Goal: Task Accomplishment & Management: Manage account settings

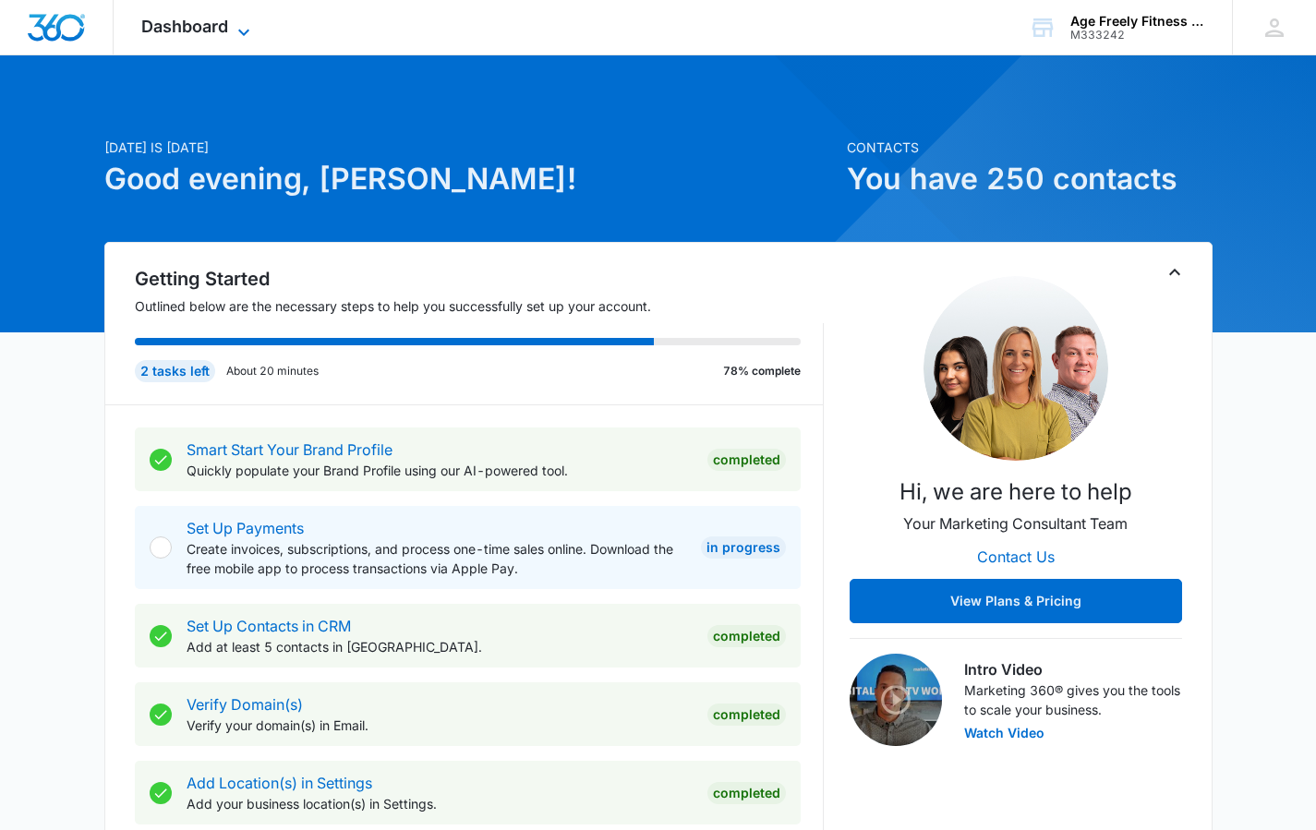
click at [240, 26] on icon at bounding box center [244, 32] width 22 height 22
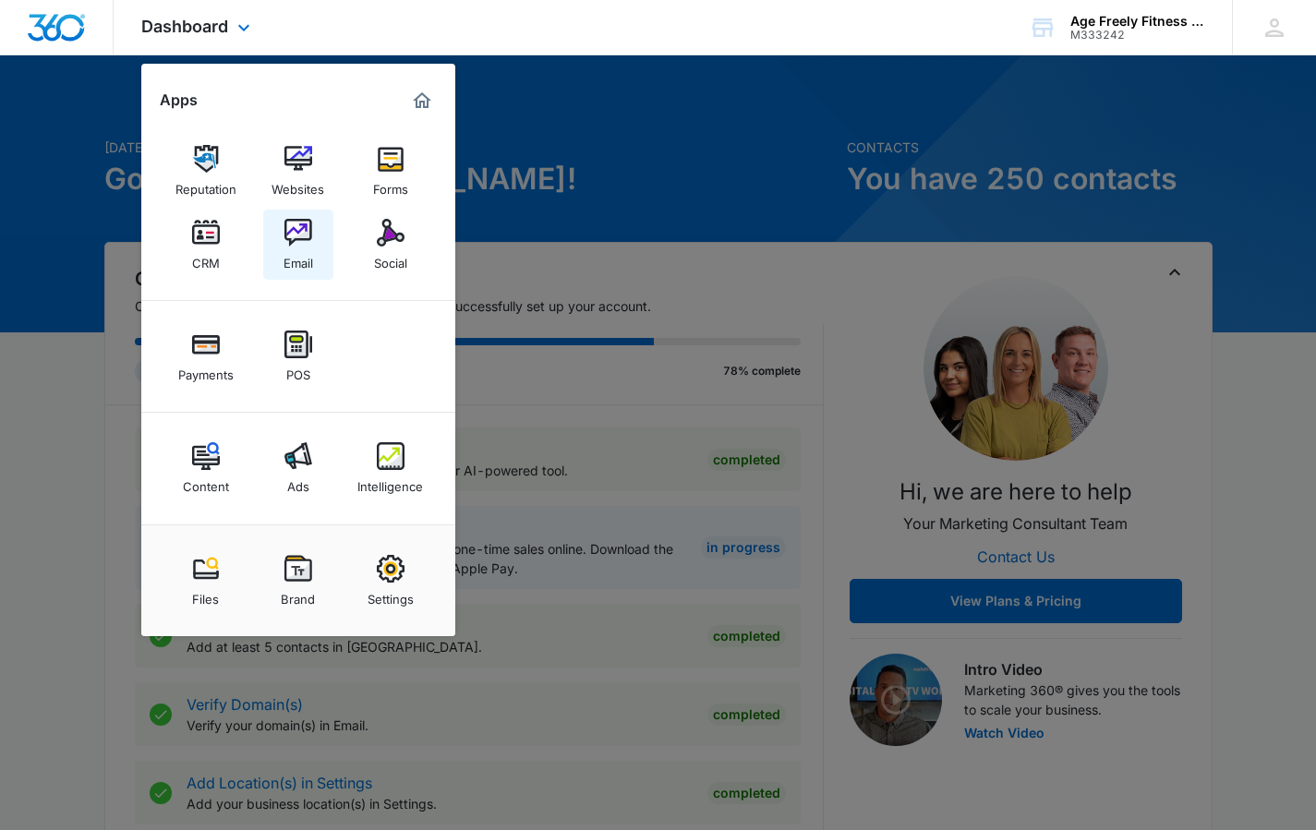
click at [307, 243] on img at bounding box center [298, 233] width 28 height 28
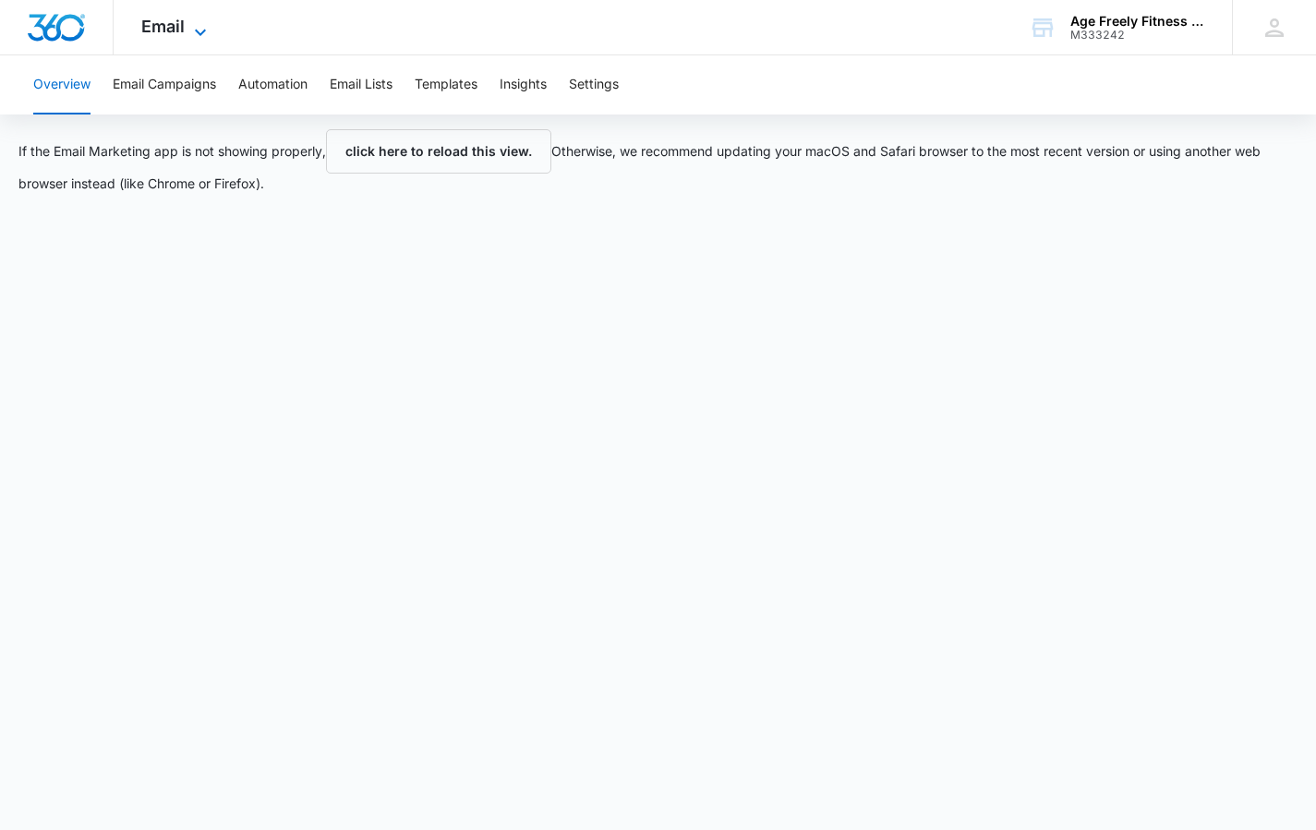
click at [197, 28] on icon at bounding box center [200, 32] width 22 height 22
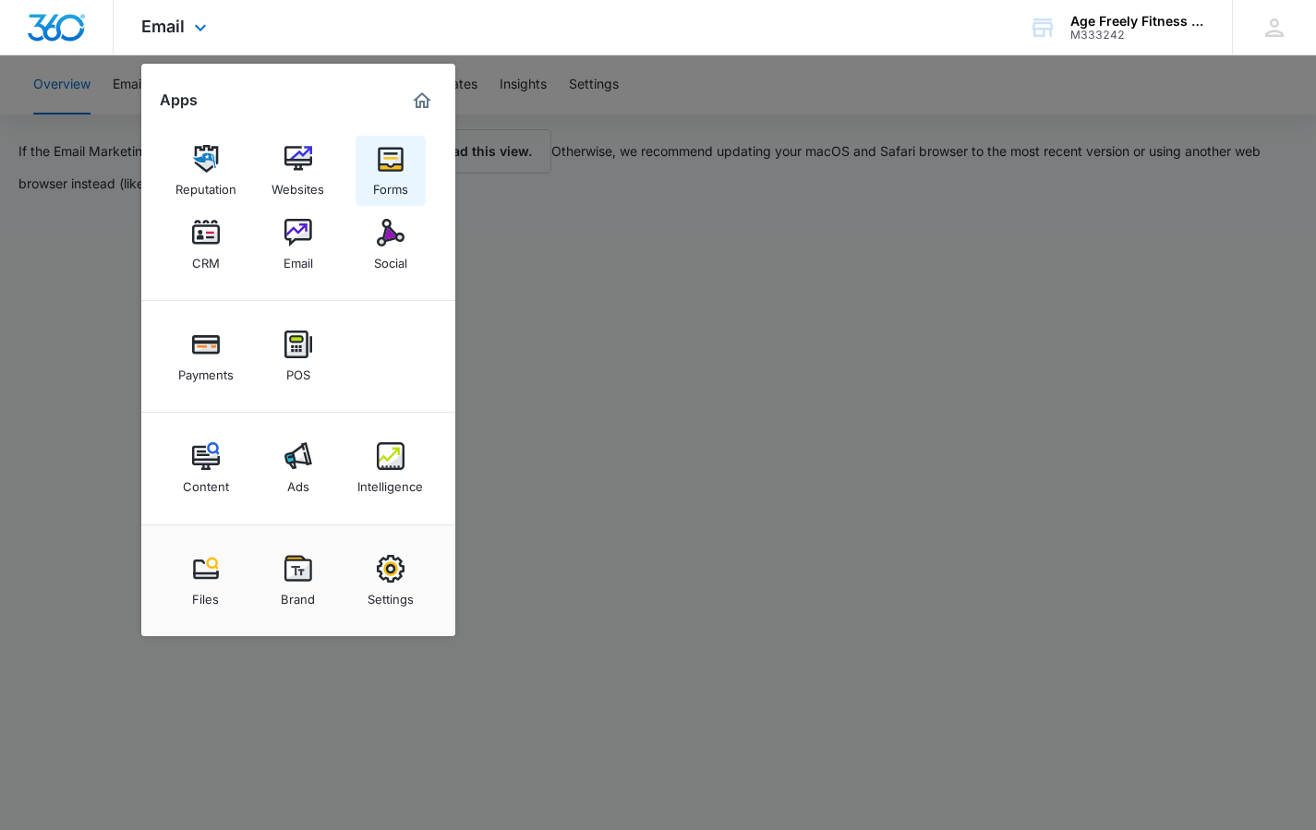
click at [380, 175] on div "Forms" at bounding box center [390, 185] width 35 height 24
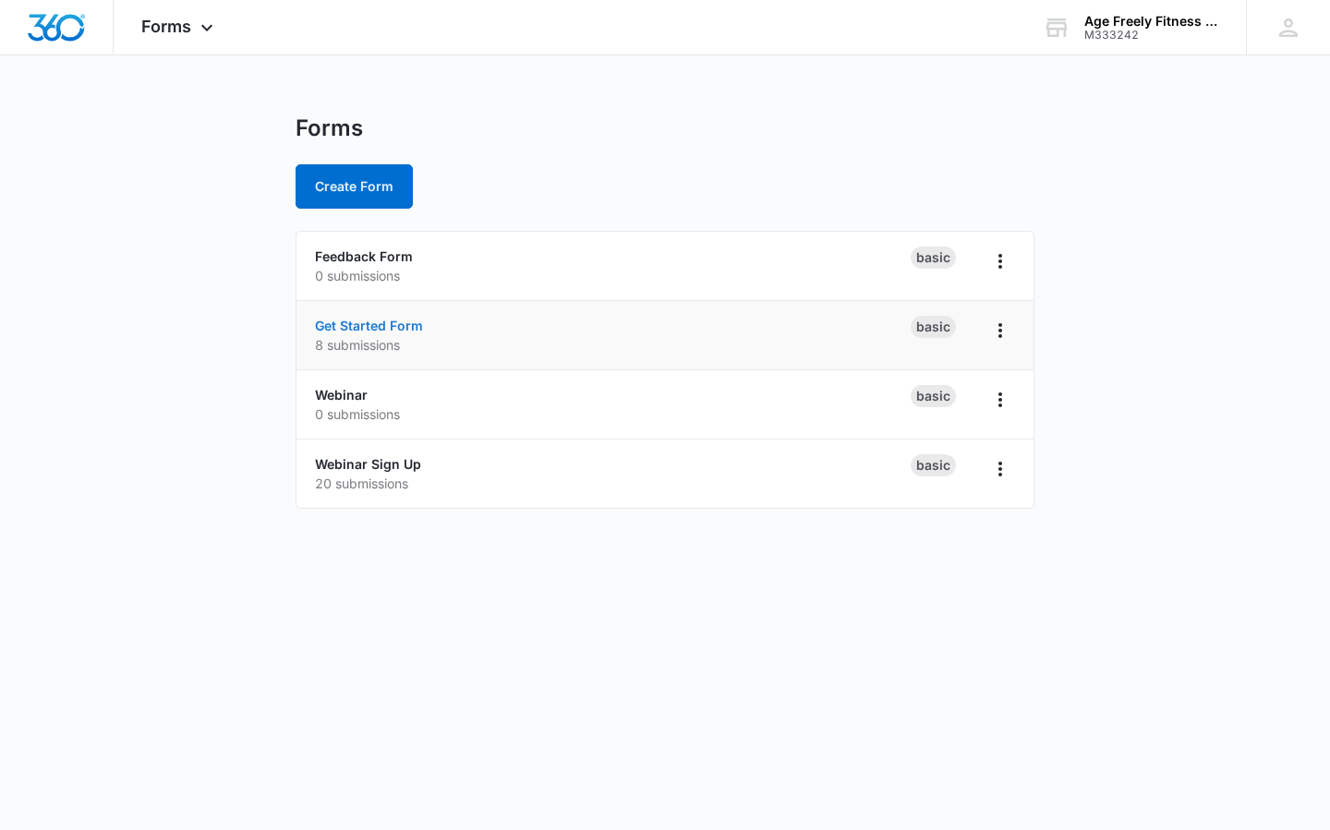
click at [366, 323] on link "Get Started Form" at bounding box center [369, 326] width 108 height 16
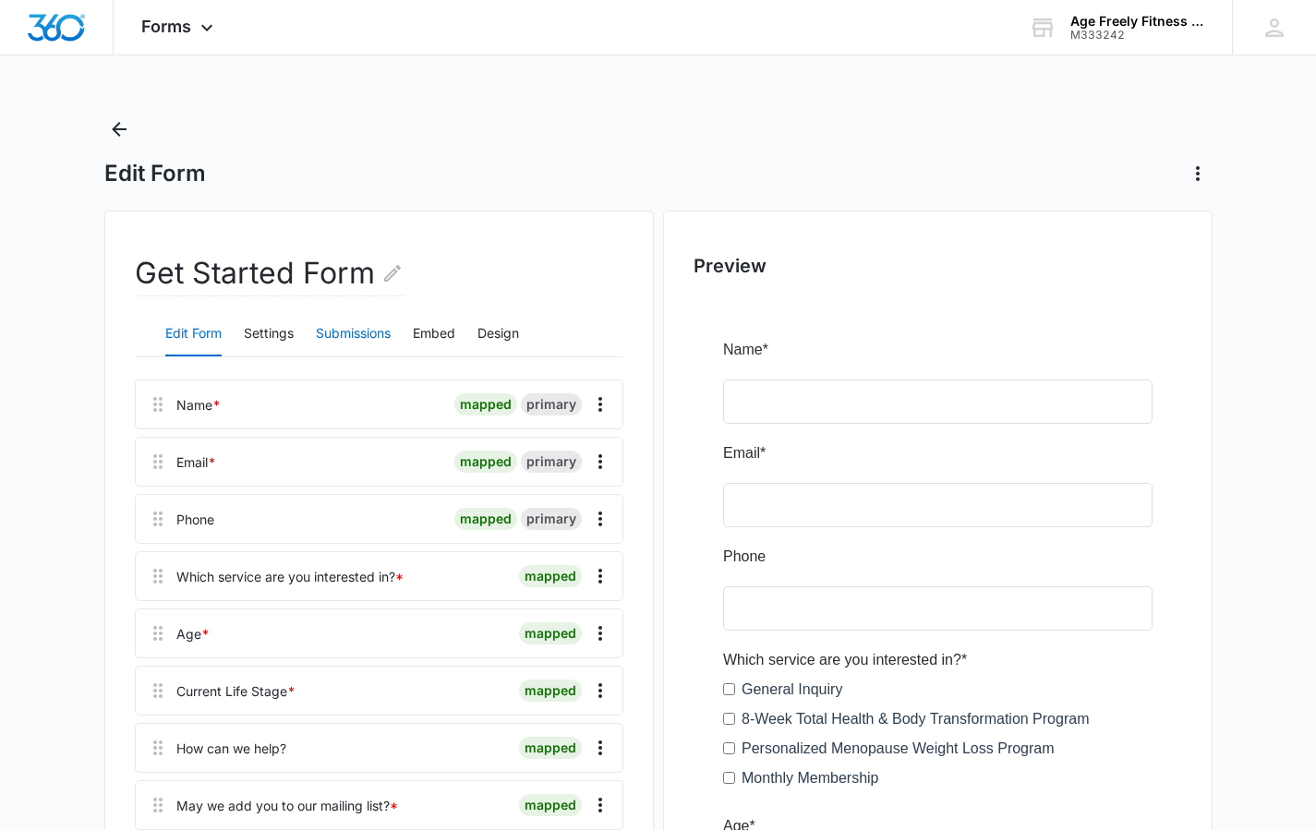
click at [361, 337] on button "Submissions" at bounding box center [353, 334] width 75 height 44
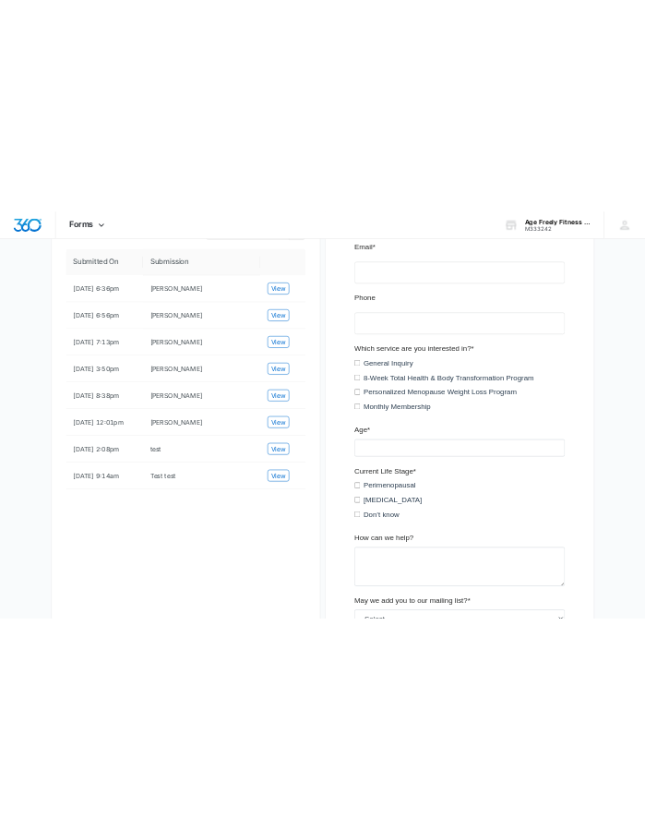
scroll to position [383, 0]
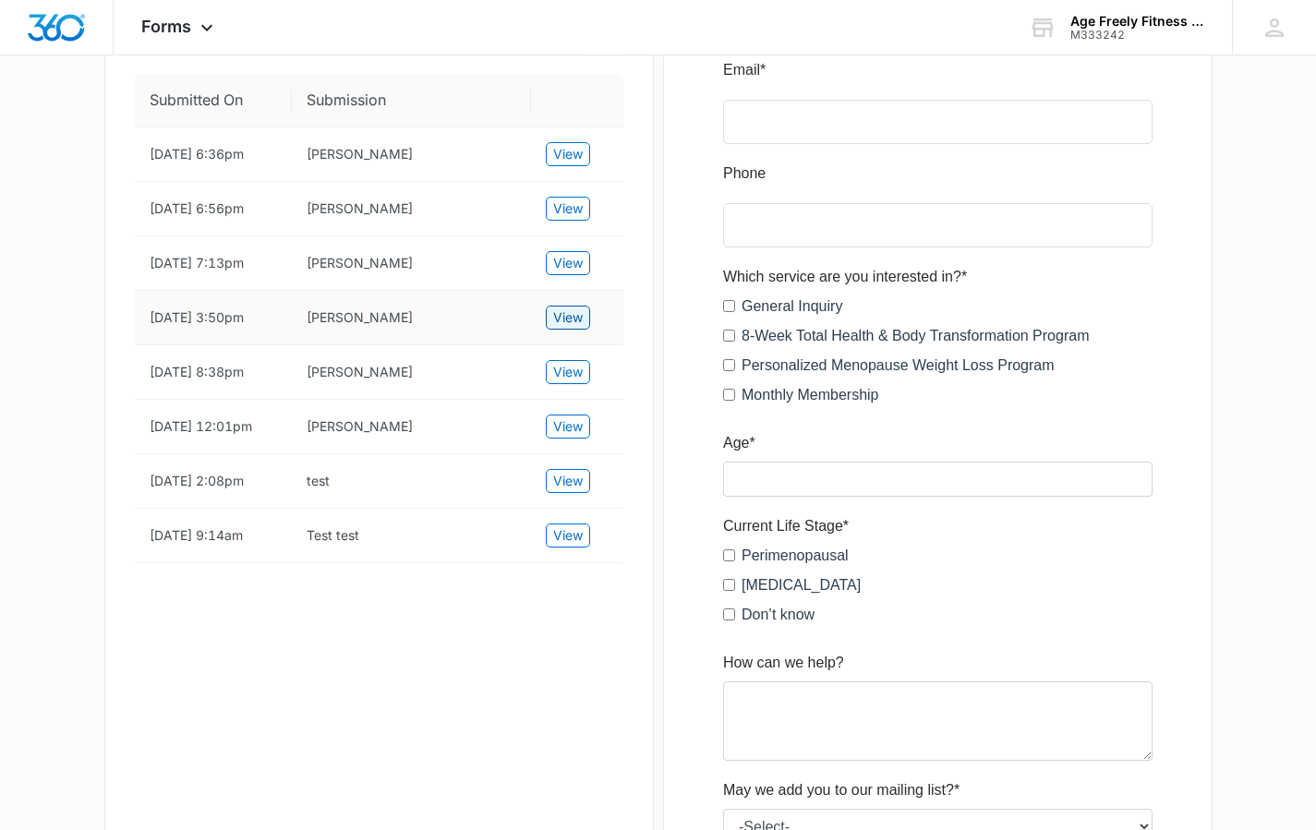
click at [569, 326] on span "View" at bounding box center [568, 317] width 30 height 20
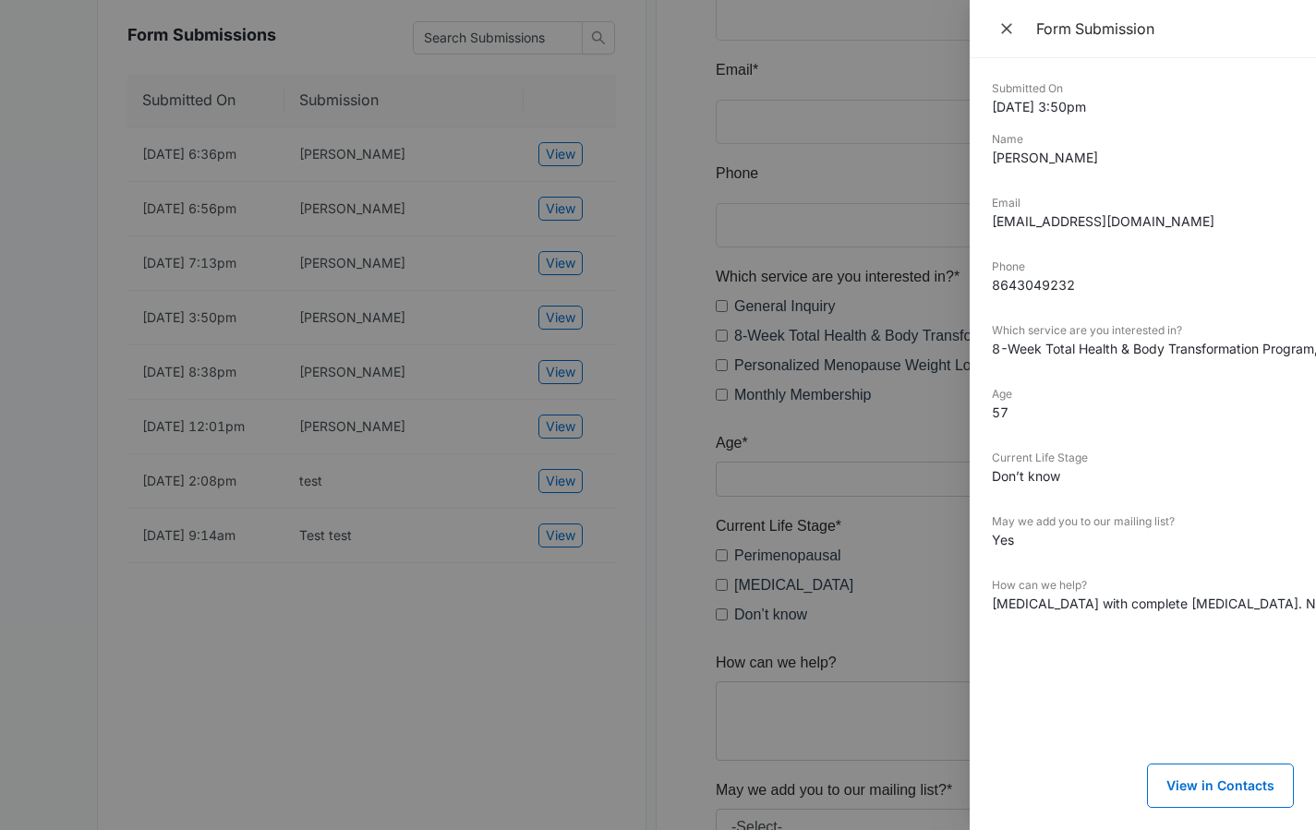
click at [1049, 221] on dd "rmpittman1@gmail.com" at bounding box center [1143, 220] width 302 height 19
copy dd "rmpittman1@gmail.com"
click at [1228, 769] on button "View in Contacts" at bounding box center [1220, 786] width 147 height 44
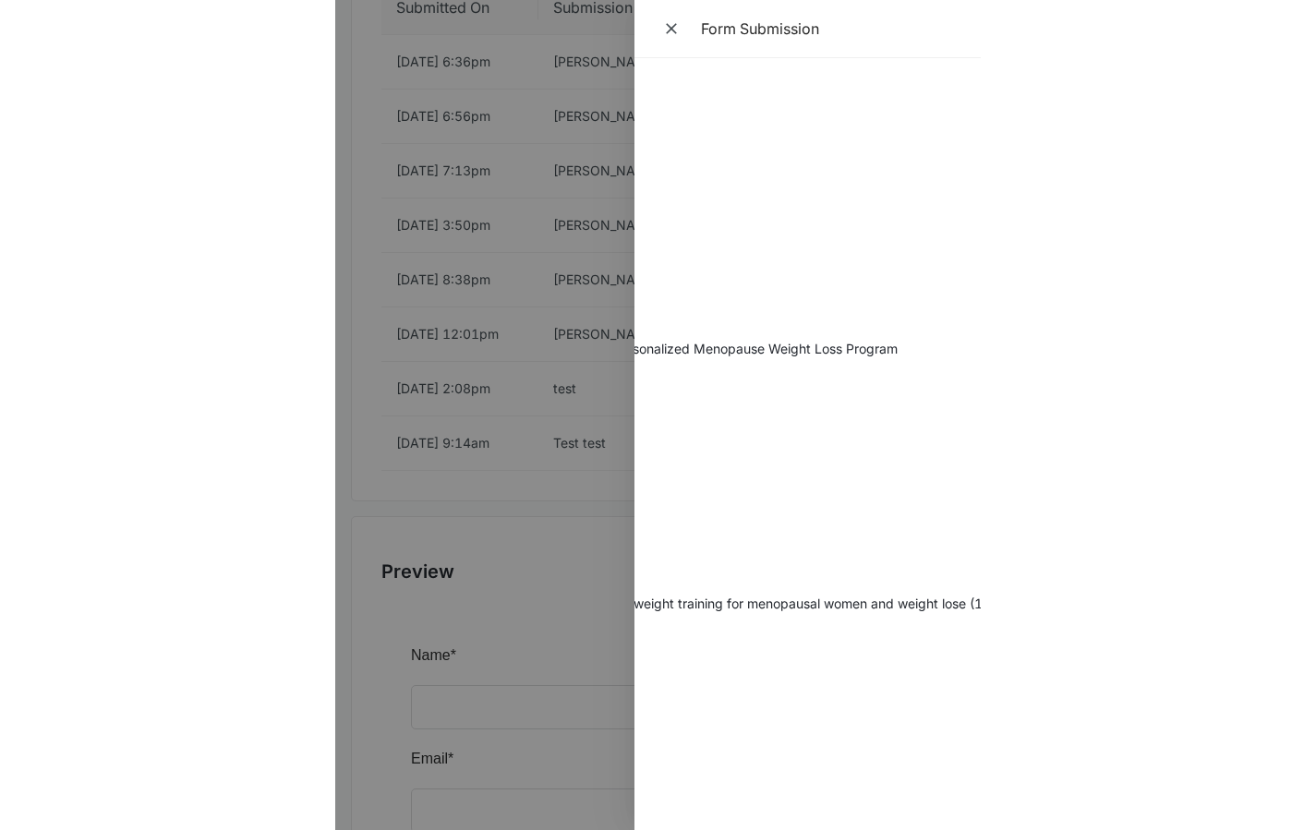
scroll to position [0, 373]
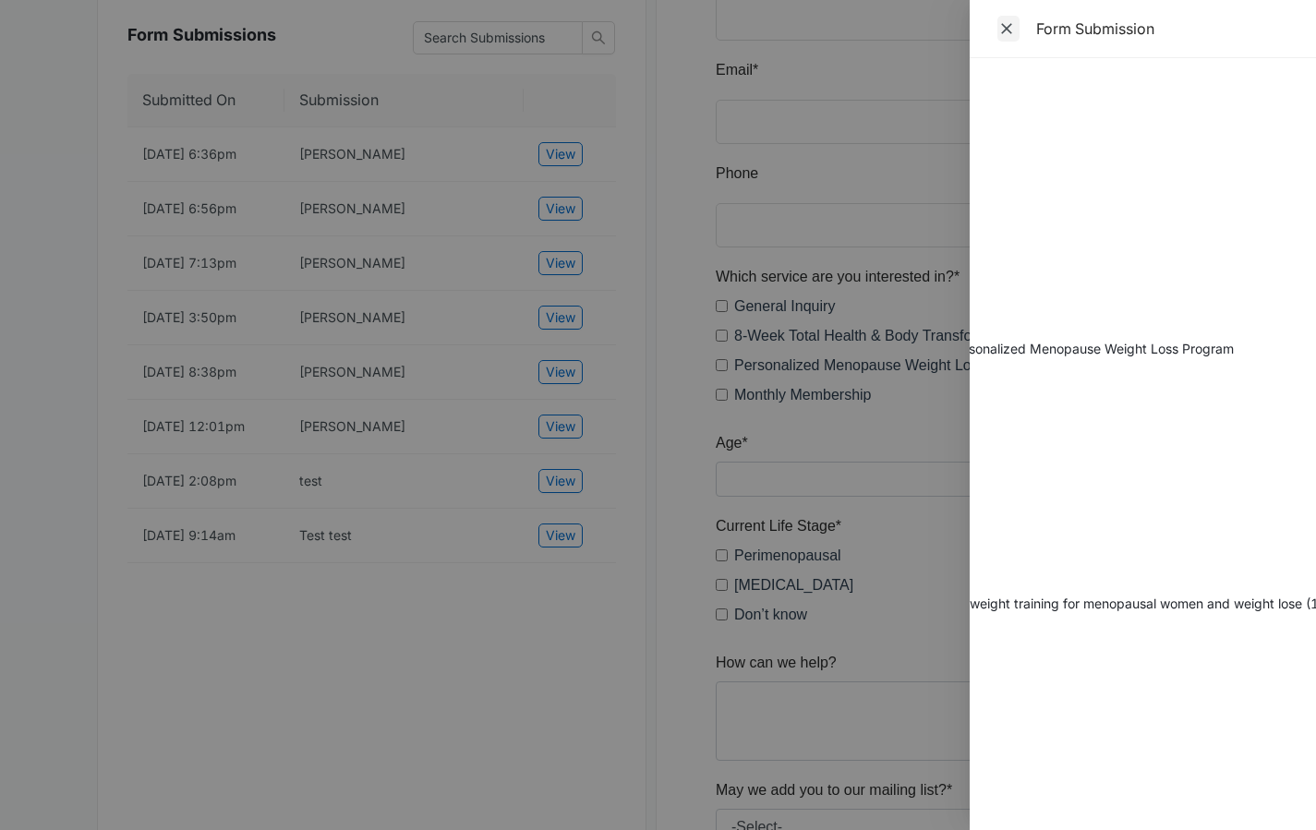
click at [1001, 31] on icon "Close" at bounding box center [1006, 28] width 18 height 18
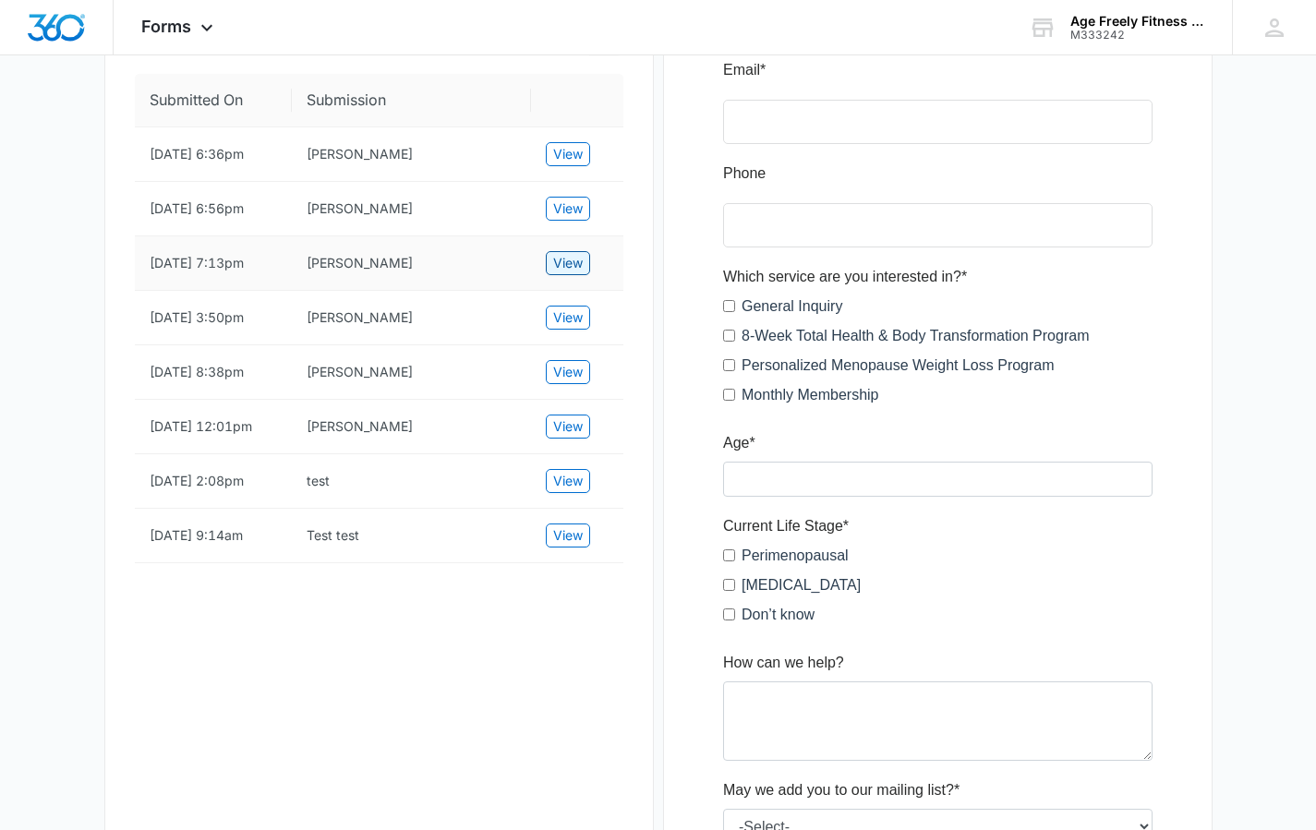
click at [572, 257] on span "View" at bounding box center [568, 263] width 30 height 20
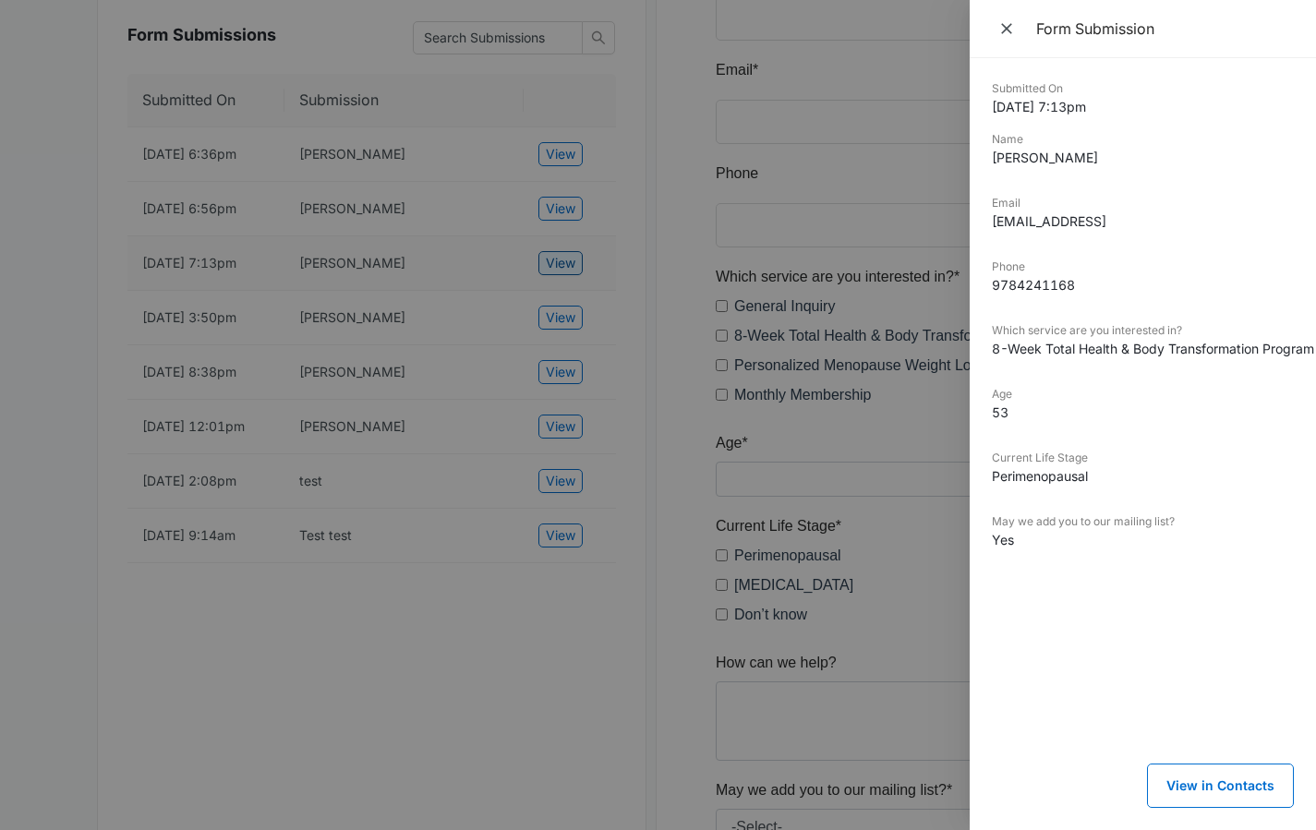
scroll to position [0, 1]
click at [1181, 770] on button "View in Contacts" at bounding box center [1220, 786] width 147 height 44
click at [997, 35] on icon "Close" at bounding box center [1006, 28] width 18 height 18
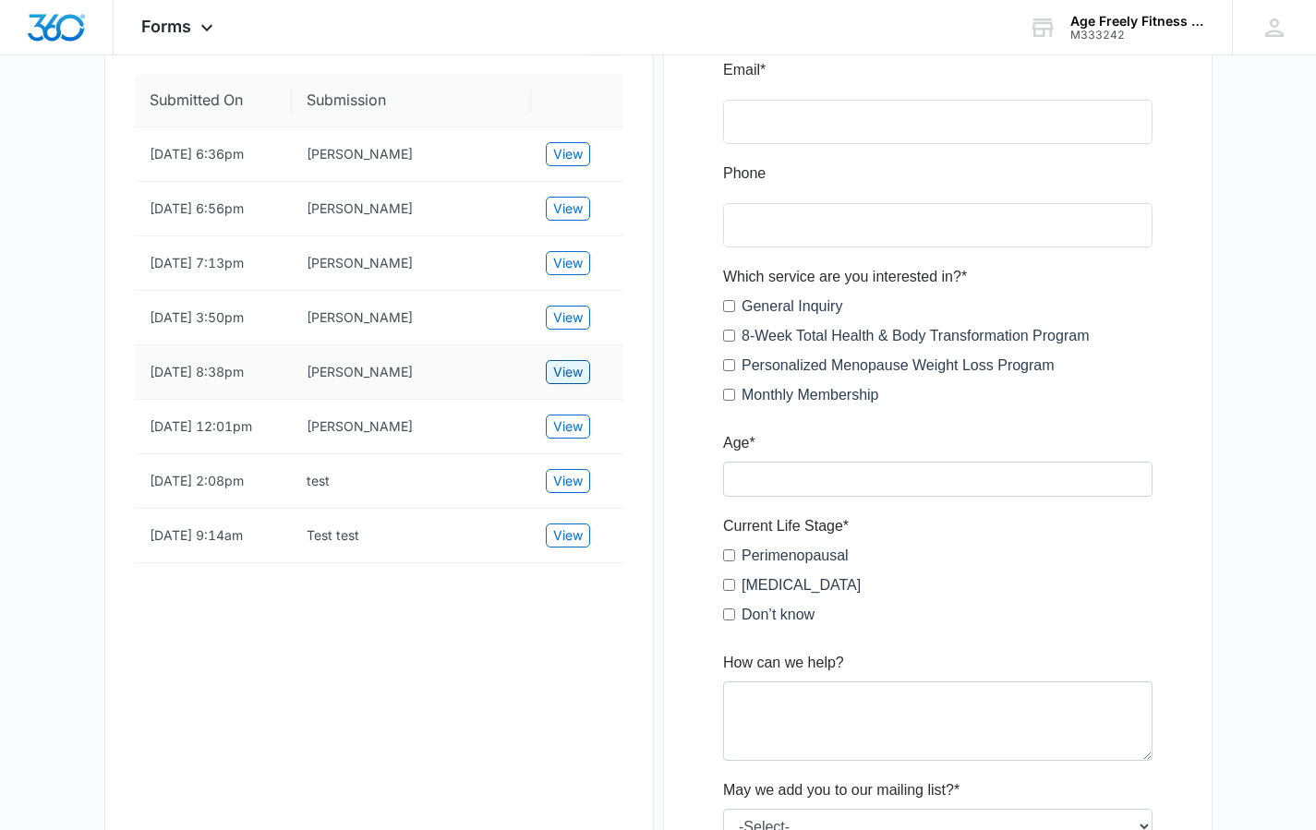
click at [580, 365] on span "View" at bounding box center [568, 372] width 30 height 20
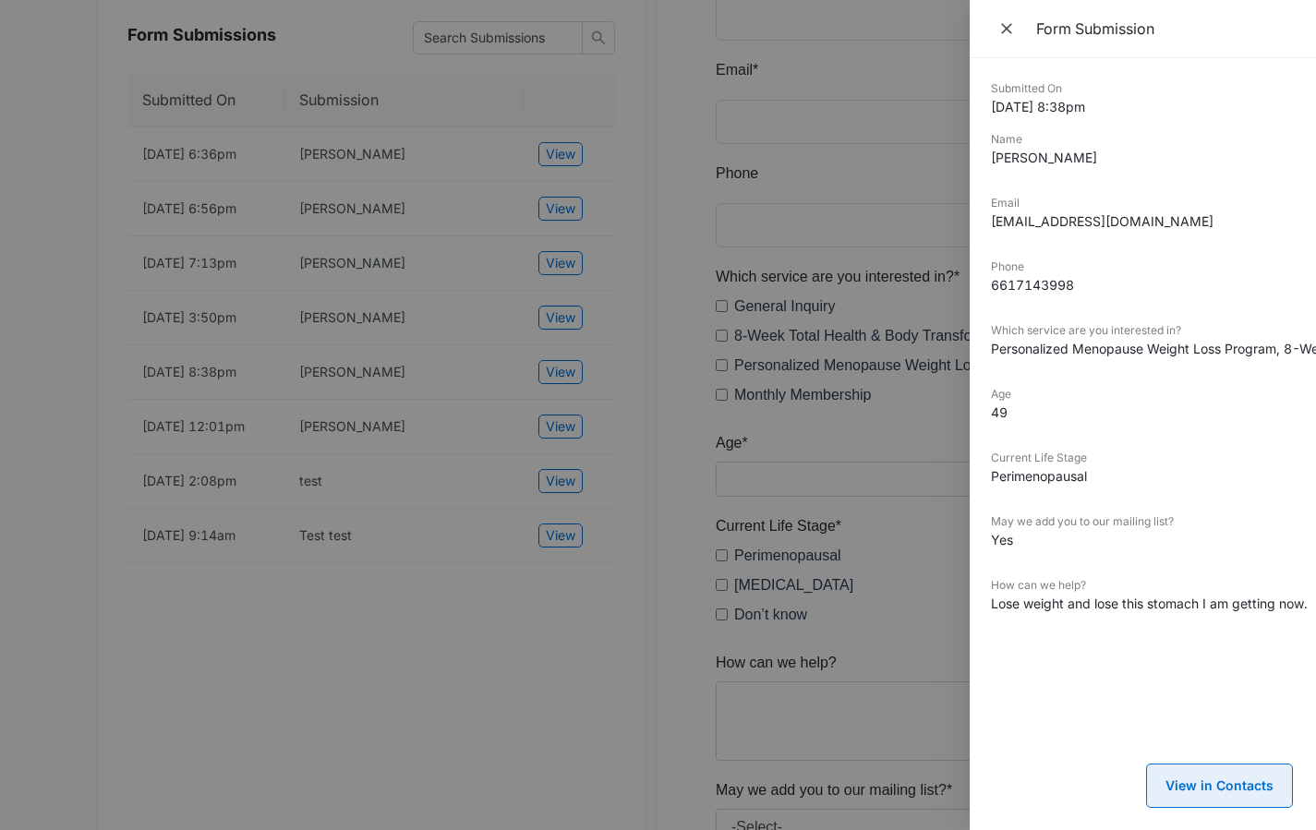
click at [1263, 764] on button "View in Contacts" at bounding box center [1219, 786] width 147 height 44
click at [1006, 32] on icon "Close" at bounding box center [1006, 28] width 18 height 18
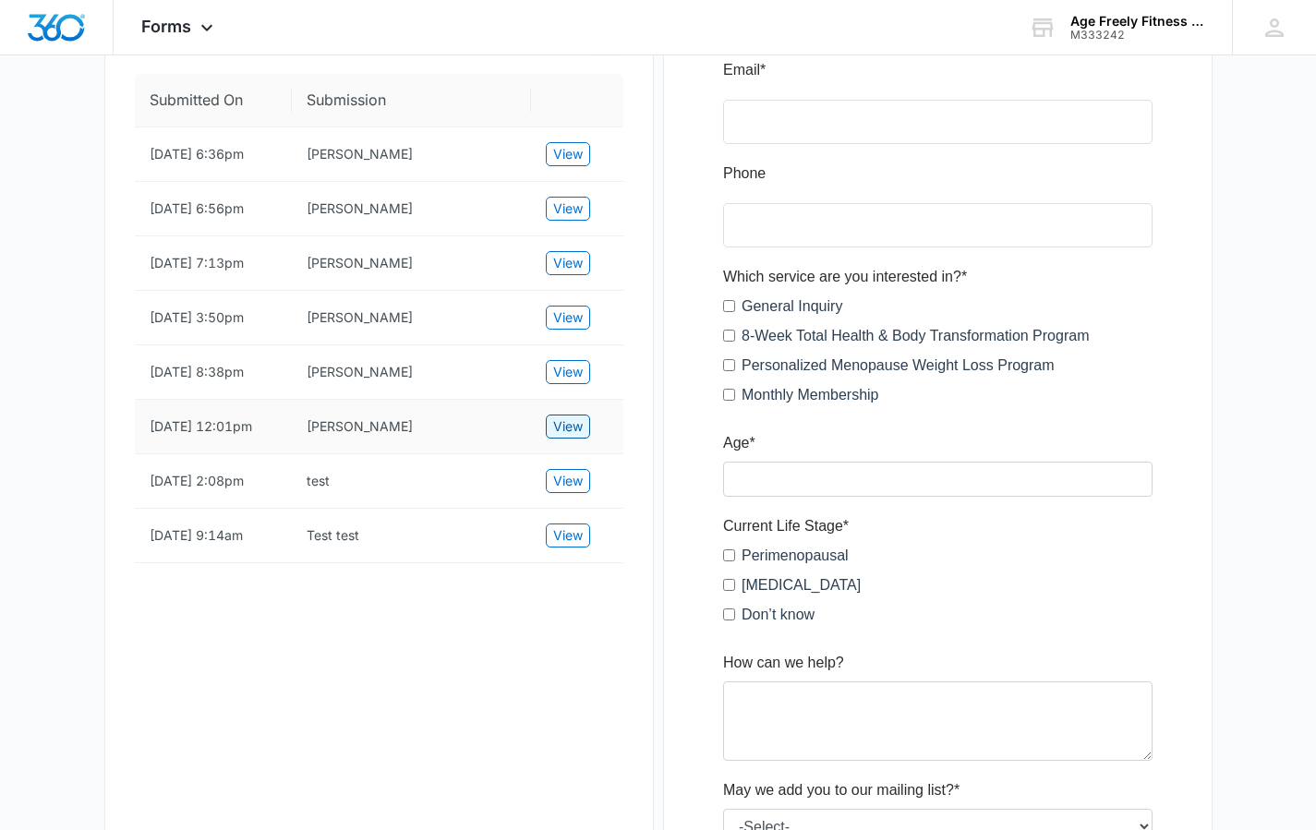
click at [579, 432] on span "View" at bounding box center [568, 426] width 30 height 20
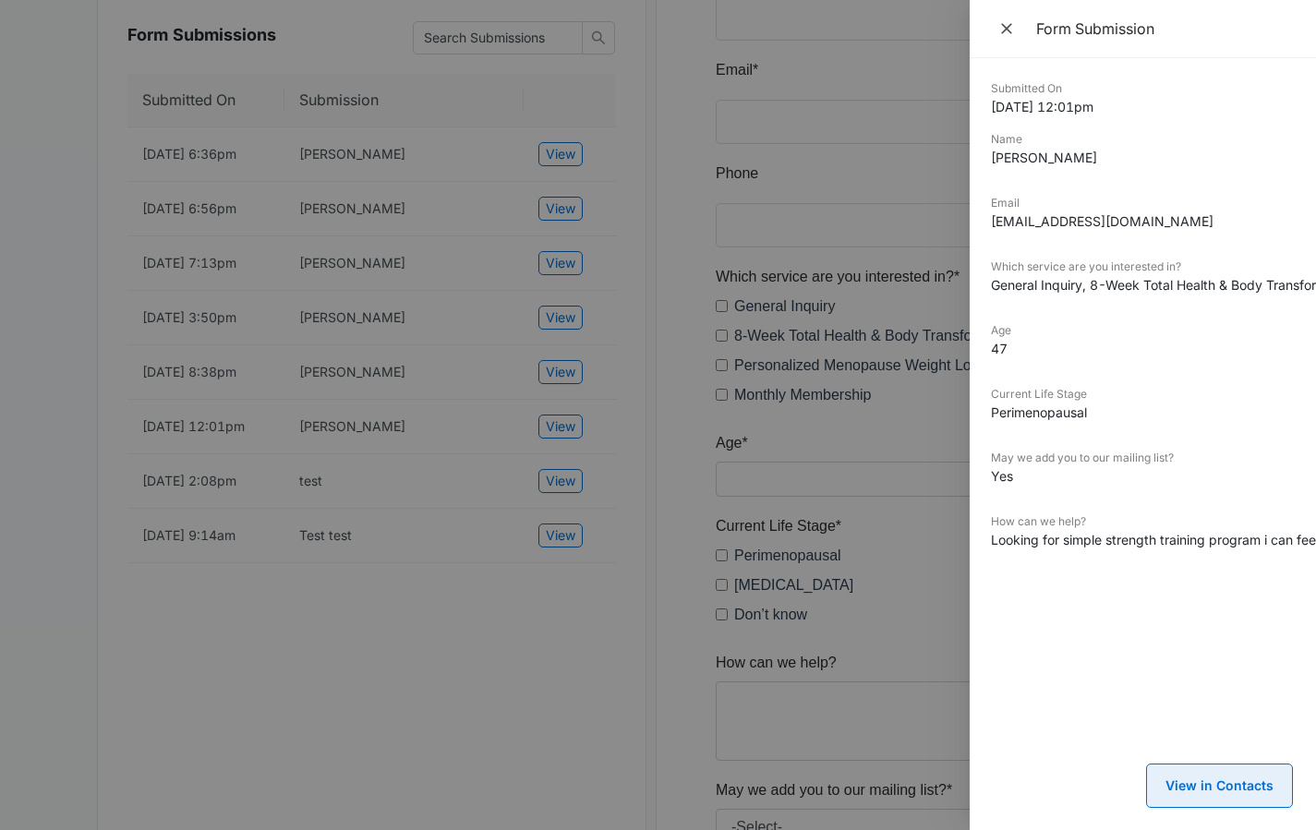
click at [1228, 775] on button "View in Contacts" at bounding box center [1219, 786] width 147 height 44
click at [1011, 26] on icon "Close" at bounding box center [1006, 28] width 11 height 11
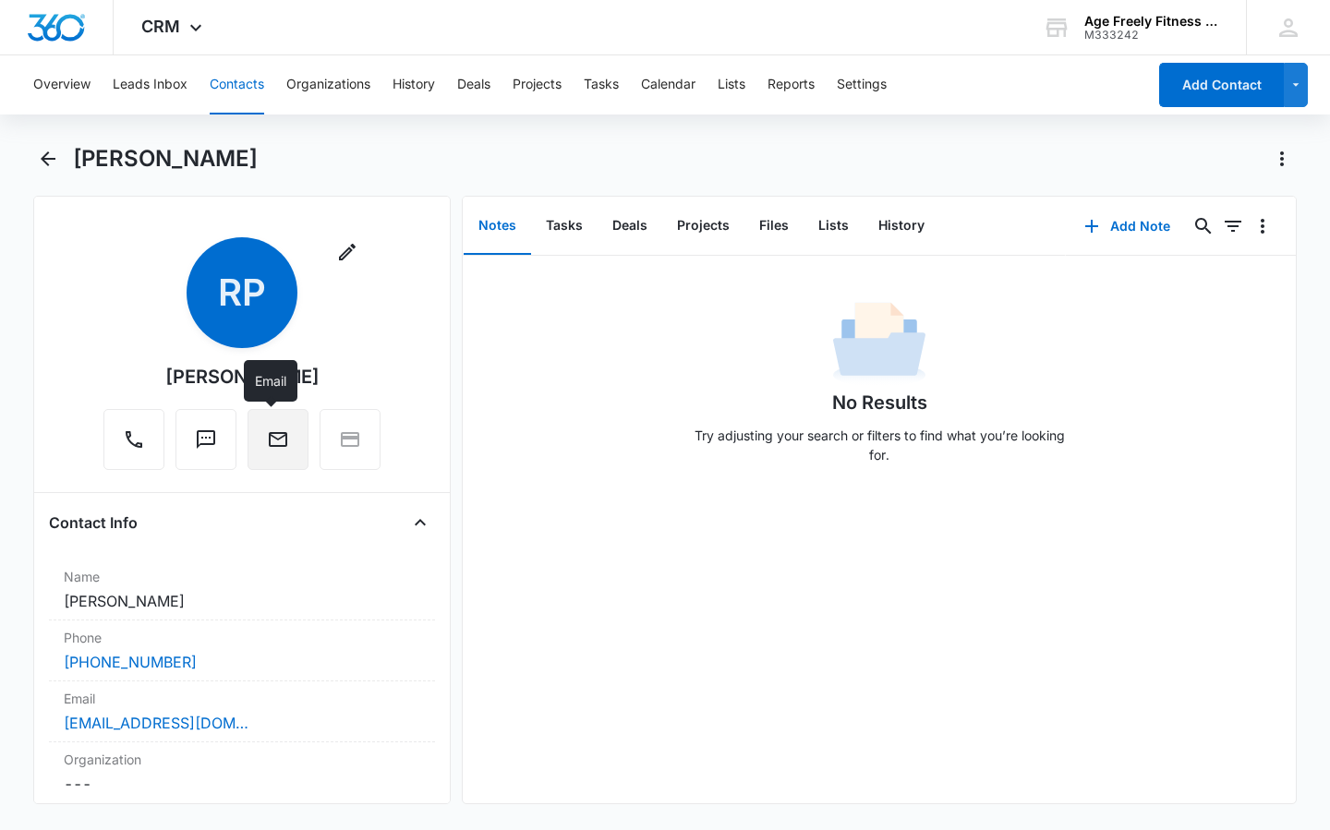
click at [269, 440] on icon "Email" at bounding box center [278, 439] width 18 height 15
click at [272, 443] on icon "Email" at bounding box center [278, 439] width 22 height 22
click at [275, 445] on icon "Email" at bounding box center [278, 439] width 18 height 15
click at [199, 729] on link "[EMAIL_ADDRESS][DOMAIN_NAME]" at bounding box center [156, 723] width 185 height 22
click at [769, 28] on div "CRM Apps Reputation Websites Forms CRM Email Social Payments POS Content Ads In…" at bounding box center [665, 27] width 1330 height 55
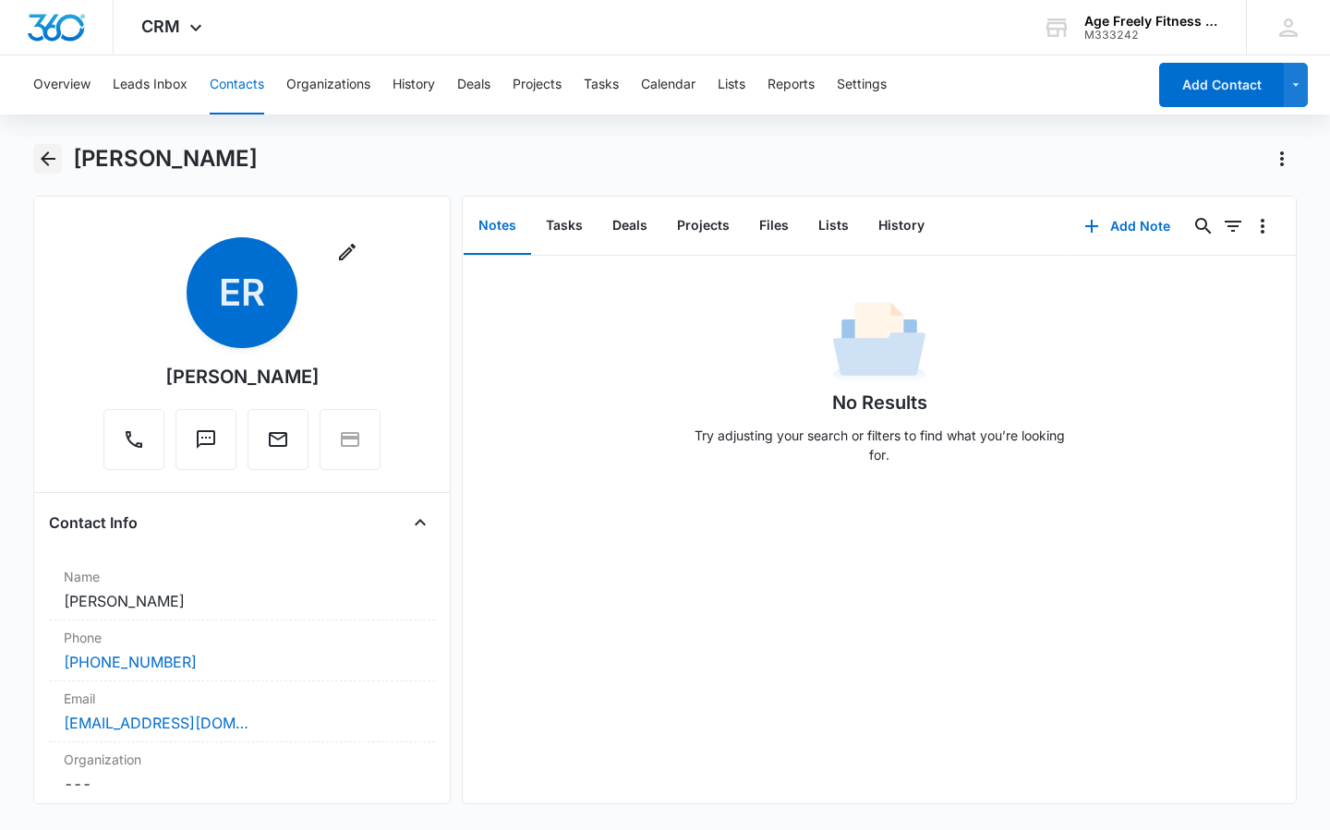
click at [59, 153] on button "Back" at bounding box center [47, 159] width 29 height 30
click at [273, 440] on icon "Email" at bounding box center [278, 439] width 22 height 22
